Goal: Communication & Community: Answer question/provide support

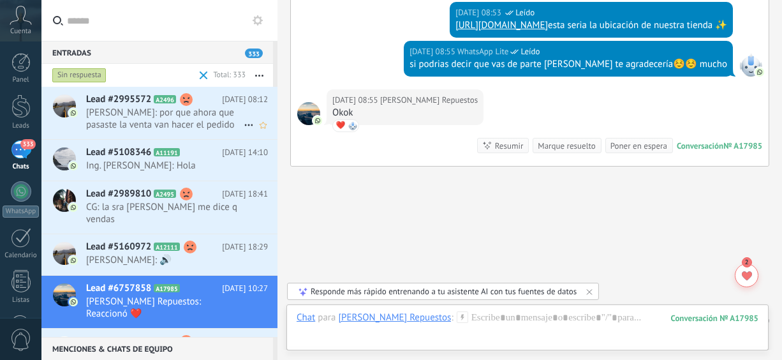
click at [170, 121] on span "[PERSON_NAME]: por que ahora que pasaste la venta van hacer el pedido" at bounding box center [165, 119] width 158 height 24
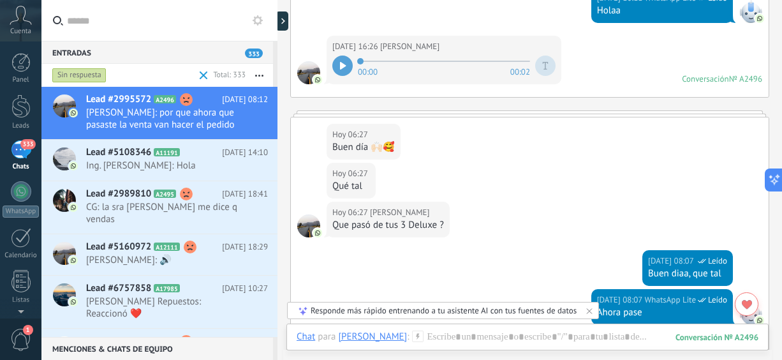
scroll to position [873, 0]
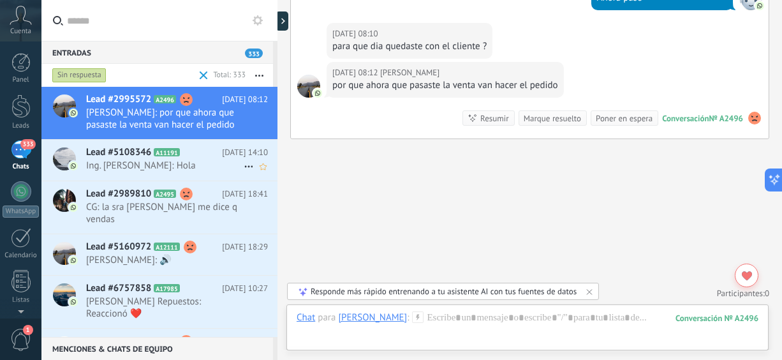
click at [166, 167] on span "Ing. [PERSON_NAME]: Hola" at bounding box center [165, 165] width 158 height 12
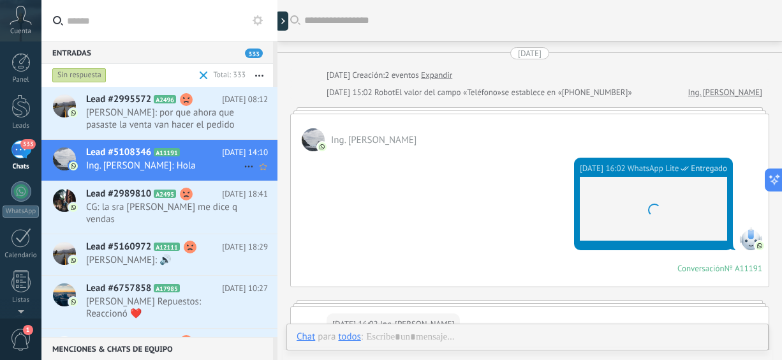
scroll to position [945, 0]
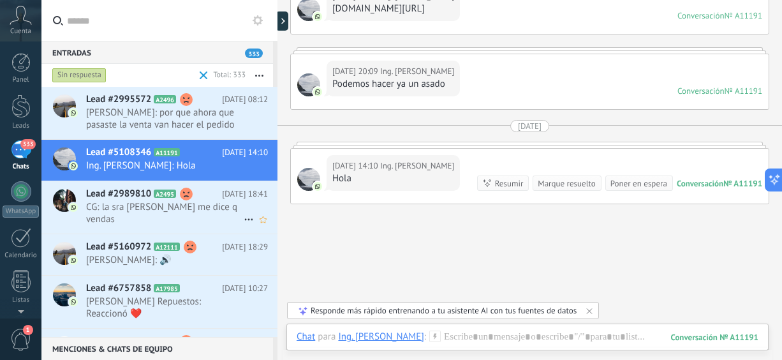
click at [169, 203] on span "CG: la sra [PERSON_NAME] me dice q vendas" at bounding box center [165, 213] width 158 height 24
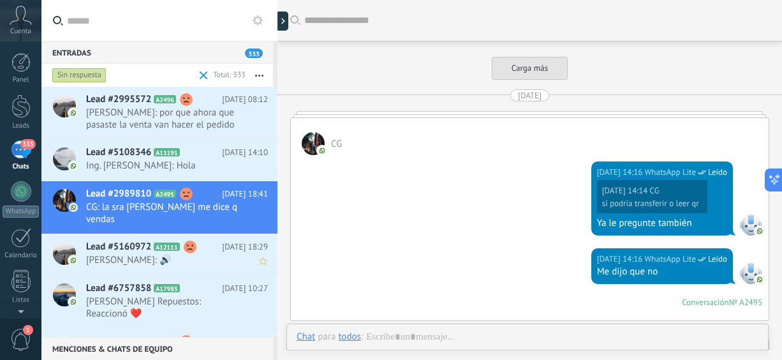
scroll to position [1929, 0]
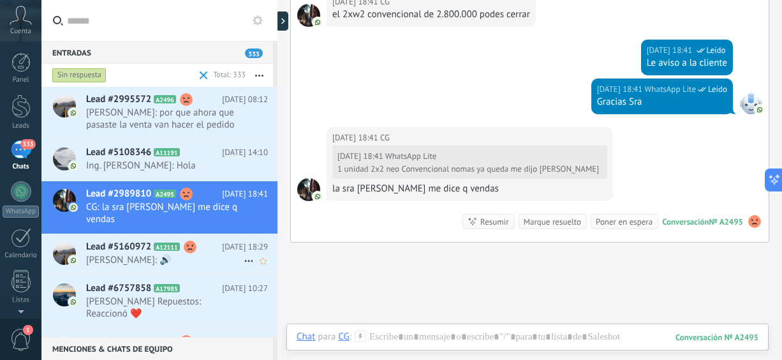
click at [165, 254] on span "[PERSON_NAME]: 🔊" at bounding box center [165, 260] width 158 height 12
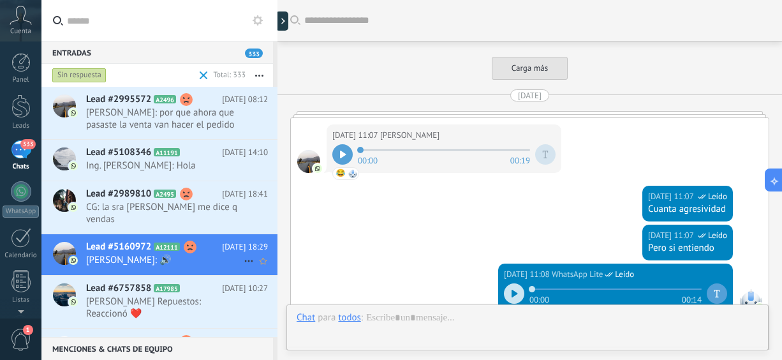
scroll to position [2440, 0]
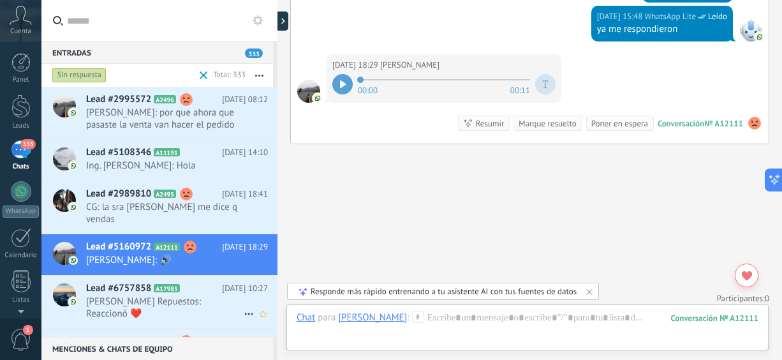
click at [166, 295] on span "[PERSON_NAME] Repuestos: Reaccionó ❤️" at bounding box center [165, 307] width 158 height 24
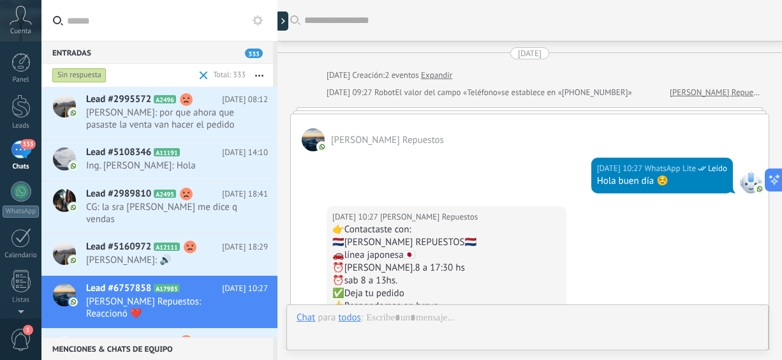
scroll to position [1318, 0]
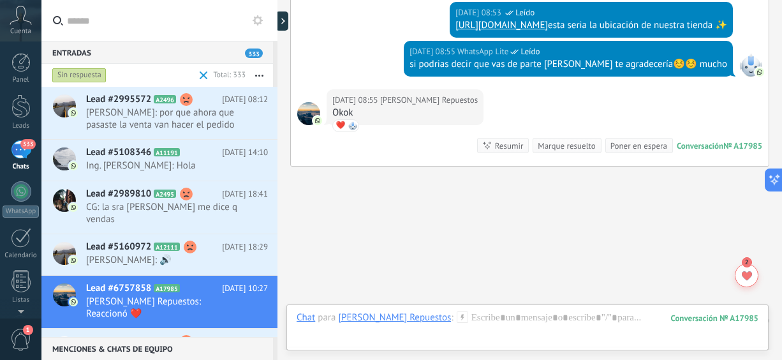
click at [177, 348] on span "[PERSON_NAME]: [PERSON_NAME] por favor" at bounding box center [165, 360] width 158 height 24
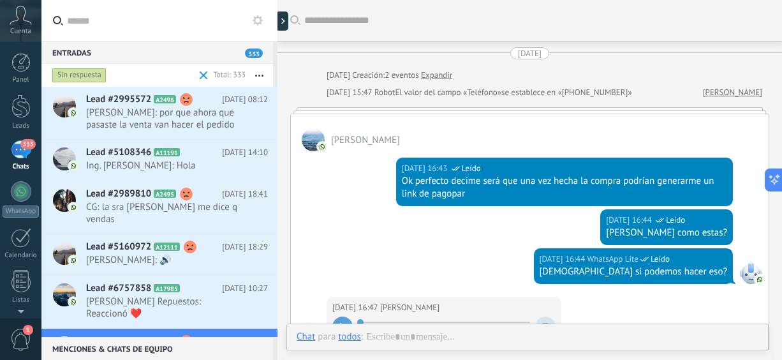
scroll to position [1723, 0]
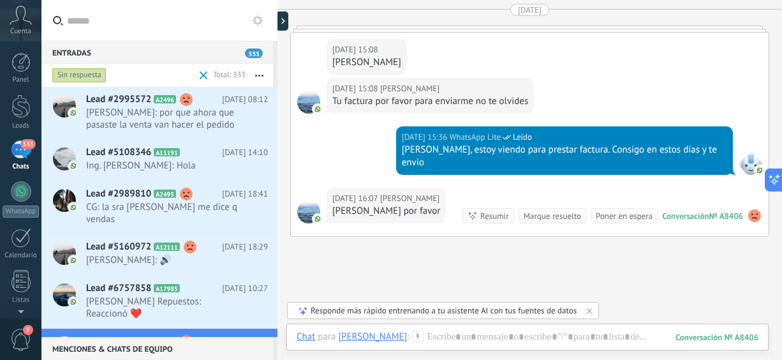
click at [275, 73] on div "Sin respuesta Total: 333 Silenciar Acciones múltiples Ordenar Más recientes" at bounding box center [159, 75] width 236 height 23
click at [159, 122] on span "[PERSON_NAME]: por que ahora que pasaste la venta van hacer el pedido" at bounding box center [165, 119] width 158 height 24
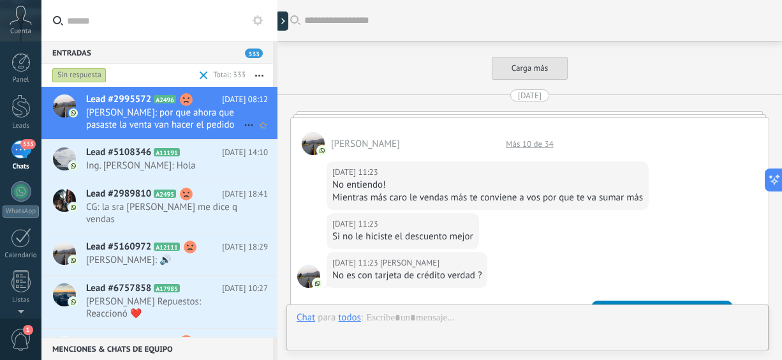
scroll to position [873, 0]
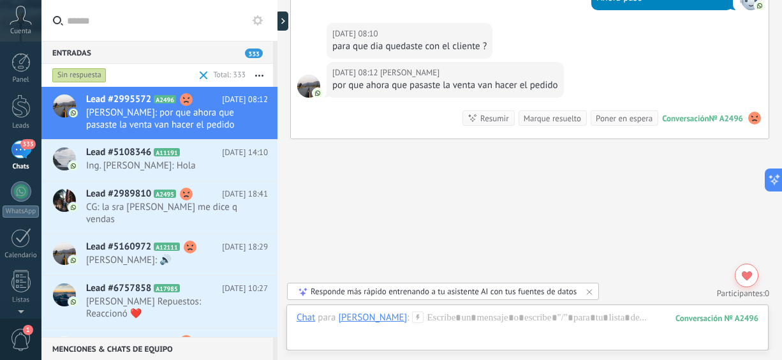
click at [20, 149] on div "333" at bounding box center [21, 149] width 20 height 18
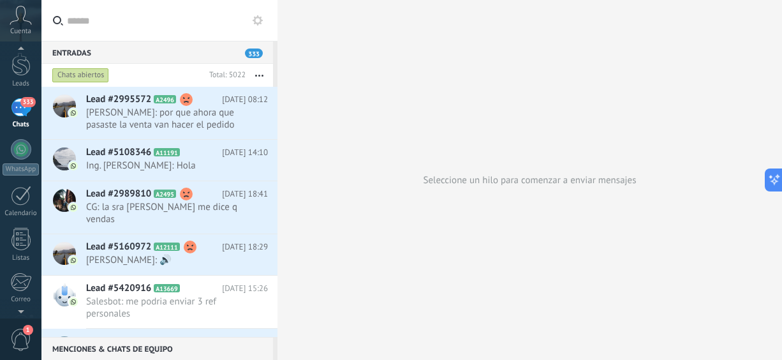
scroll to position [57, 0]
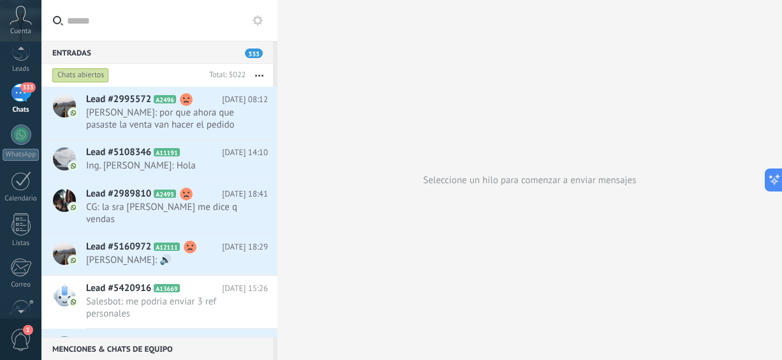
click at [18, 346] on span "1" at bounding box center [21, 339] width 22 height 22
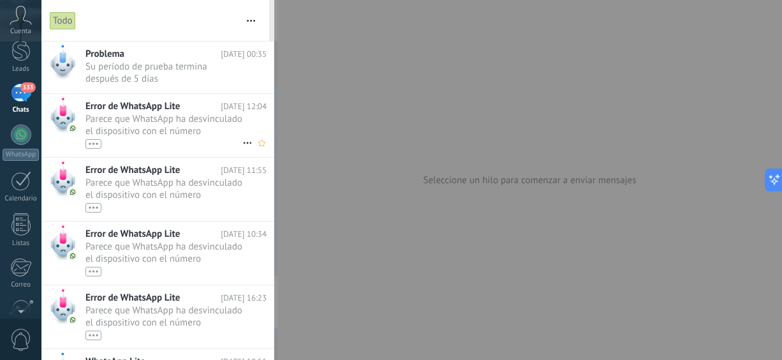
scroll to position [0, 0]
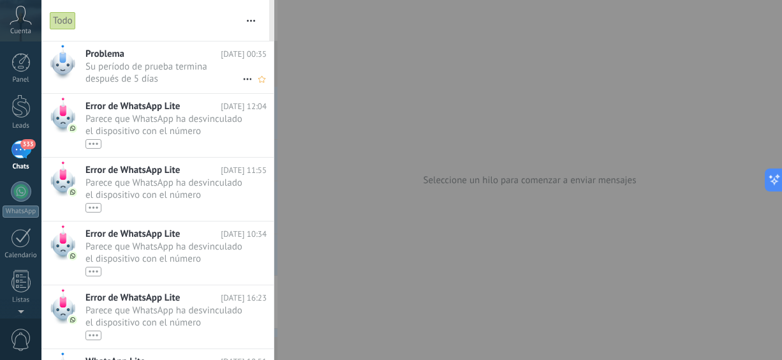
click at [162, 77] on span "Su período de prueba termina después de 5 días •••" at bounding box center [163, 73] width 157 height 24
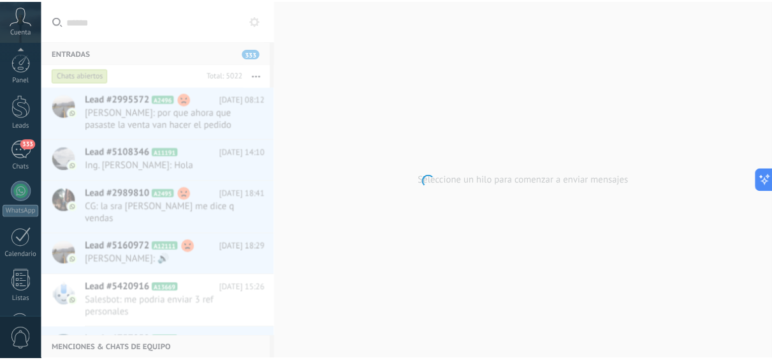
scroll to position [170, 0]
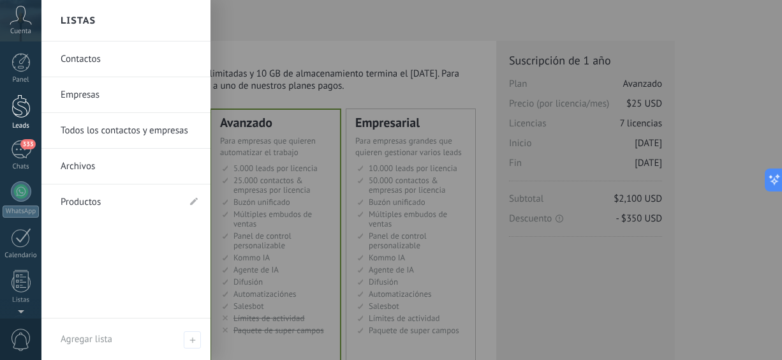
click at [13, 112] on div at bounding box center [20, 106] width 19 height 24
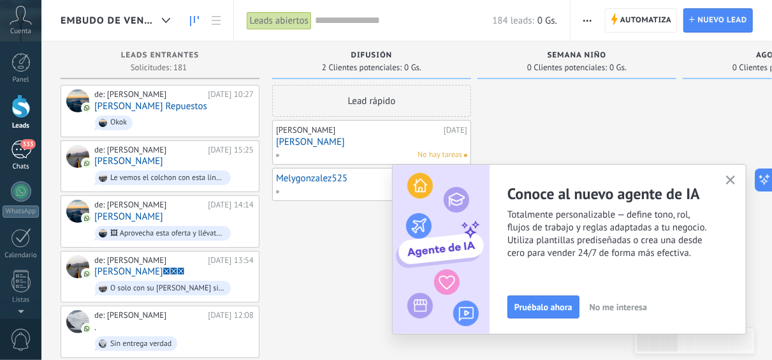
click at [25, 150] on div "333" at bounding box center [21, 149] width 20 height 18
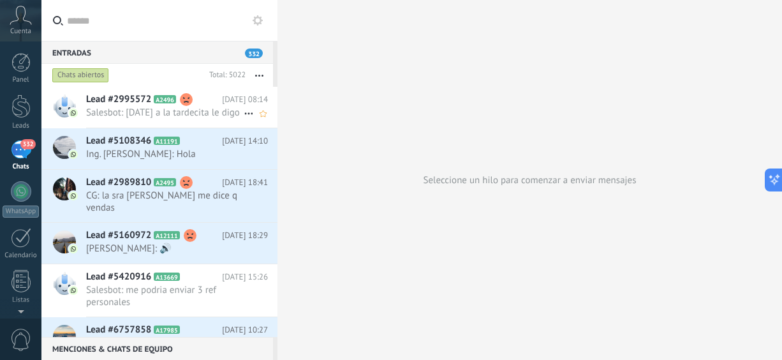
click at [186, 118] on span "Salesbot: Mañana a la tardecita le digo" at bounding box center [165, 113] width 158 height 12
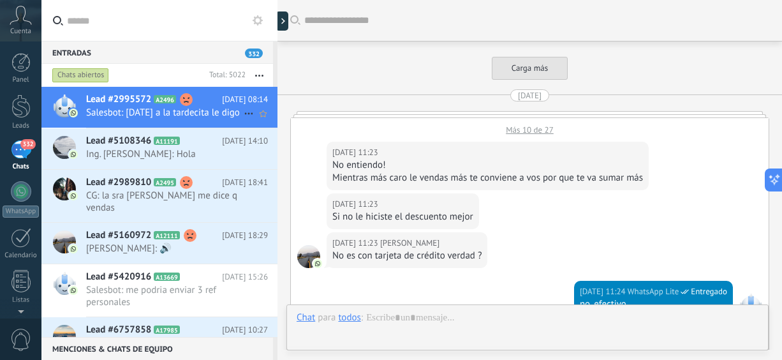
scroll to position [1001, 0]
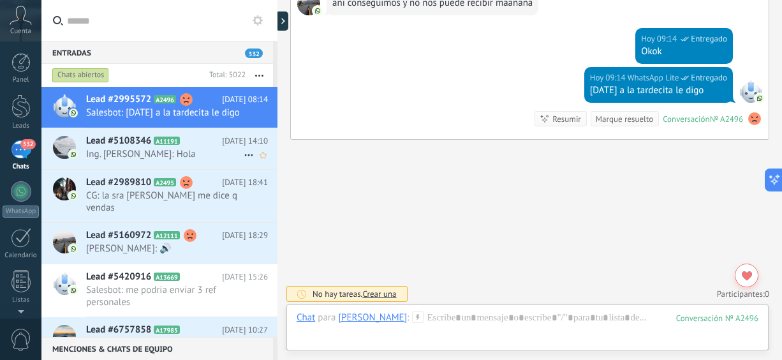
click at [181, 160] on span "Ing. [PERSON_NAME]: Hola" at bounding box center [165, 154] width 158 height 12
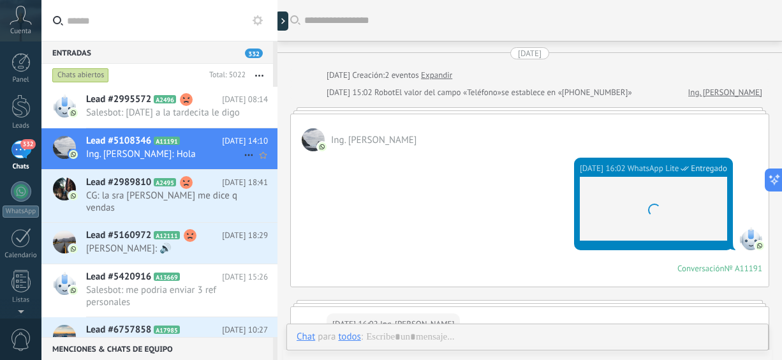
scroll to position [945, 0]
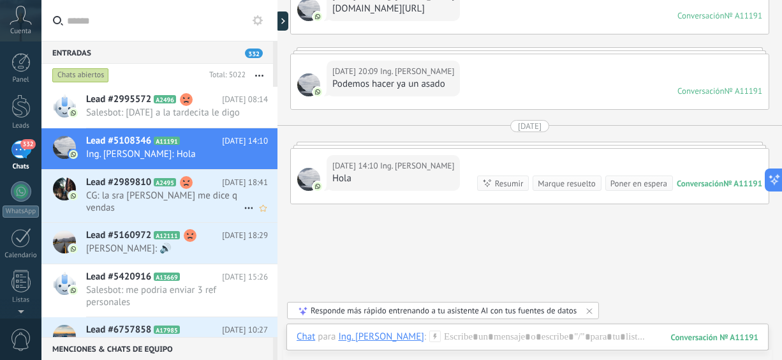
click at [230, 200] on div "Lead #2989810 A2495 [DATE] 18:41 CG: la sra [PERSON_NAME] me dice q vendas" at bounding box center [181, 196] width 191 height 52
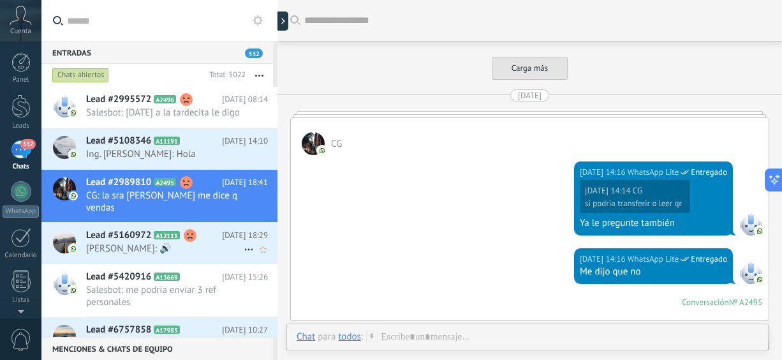
click at [209, 244] on span "[PERSON_NAME]: 🔊" at bounding box center [165, 248] width 158 height 12
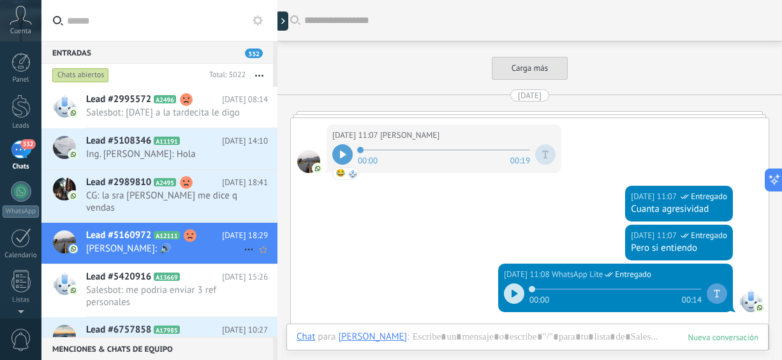
scroll to position [2352, 0]
